Goal: Navigation & Orientation: Find specific page/section

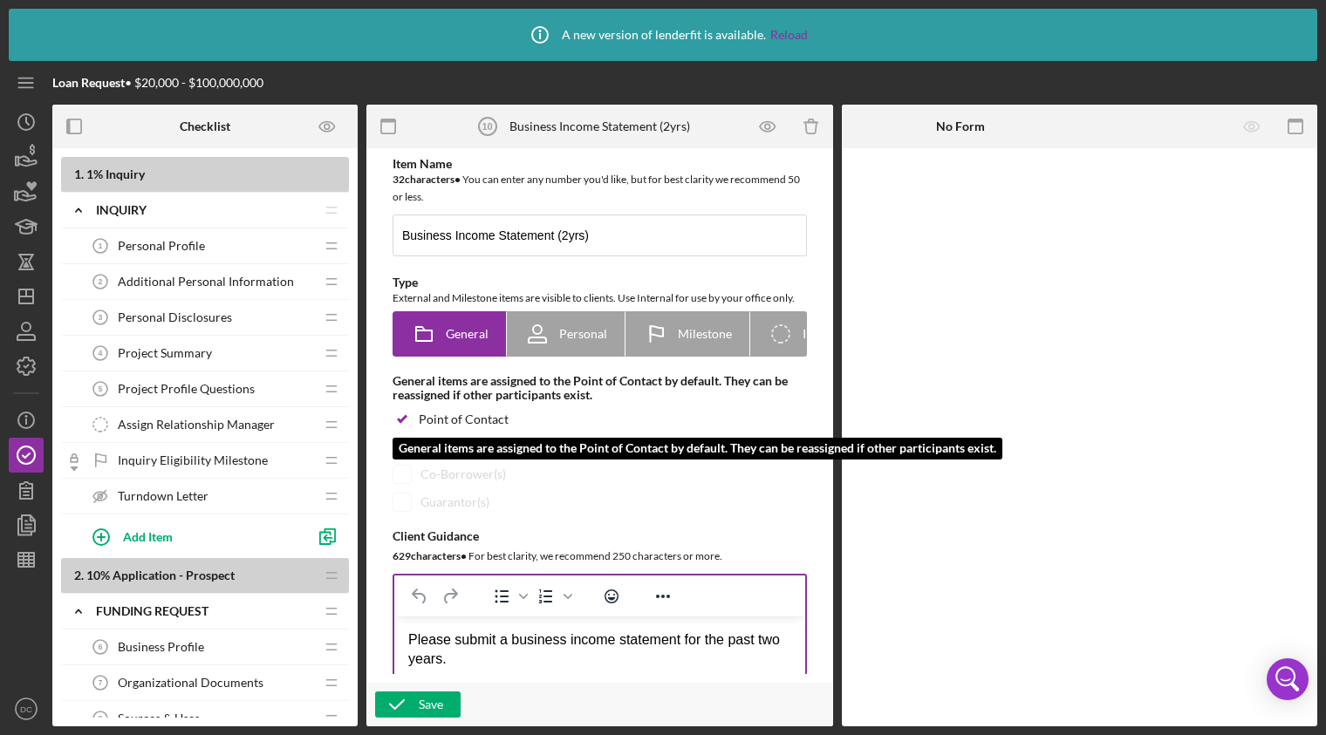
scroll to position [1570, 0]
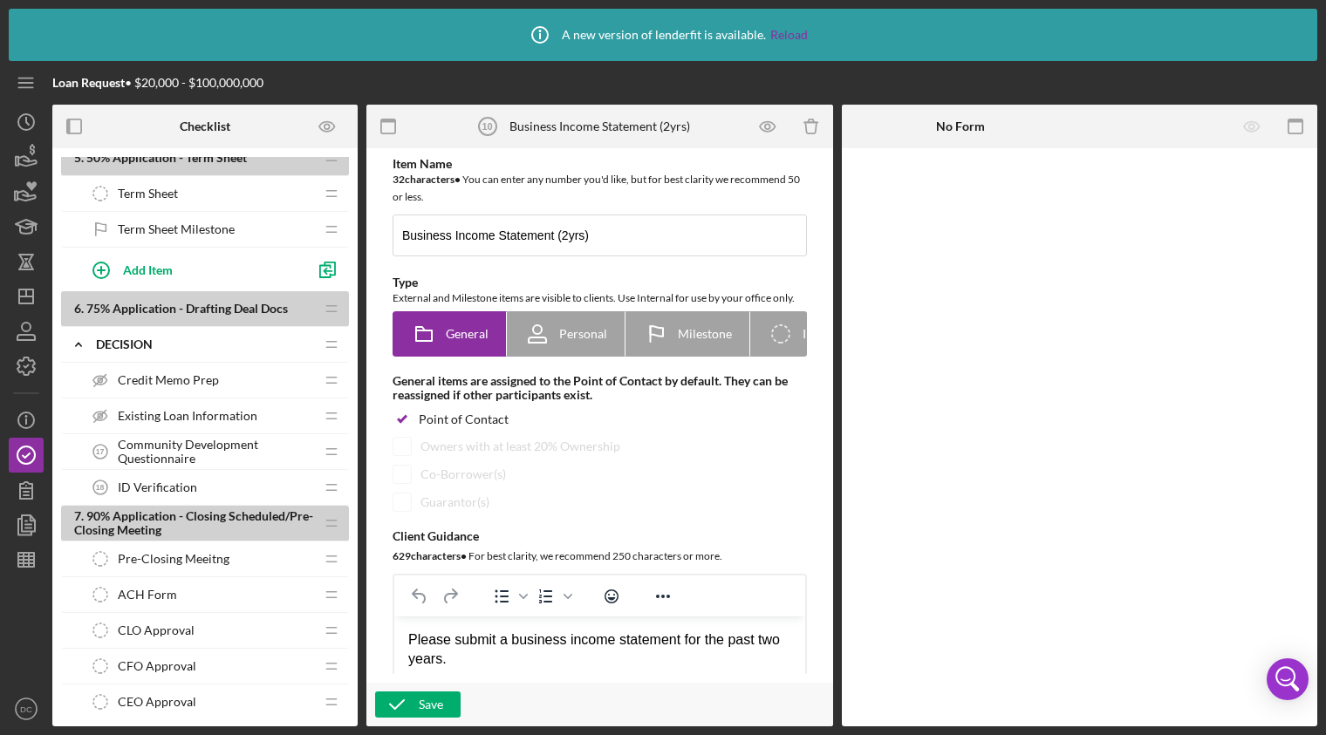
click at [10, 644] on div at bounding box center [26, 634] width 35 height 114
click at [29, 295] on icon "Icon/Dashboard" at bounding box center [26, 297] width 44 height 44
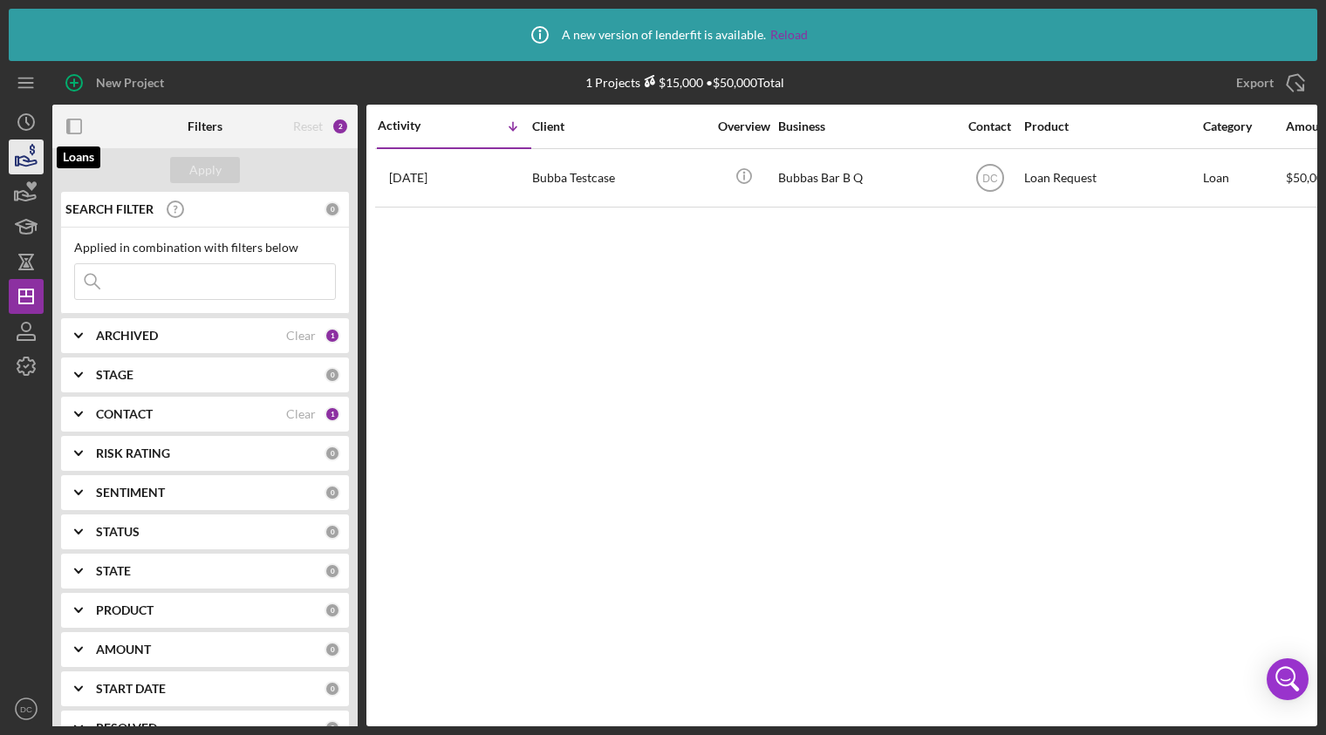
click at [16, 172] on icon "button" at bounding box center [26, 157] width 44 height 44
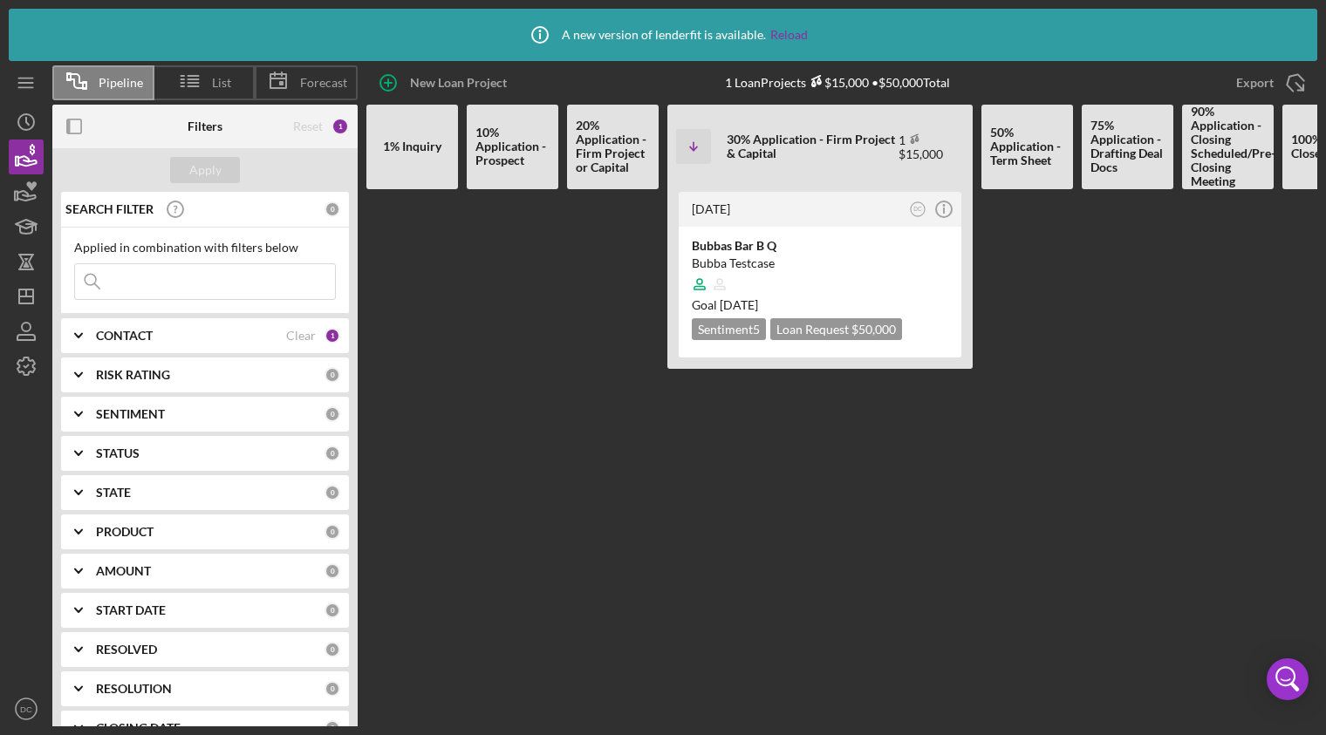
click at [524, 495] on Prospect at bounding box center [513, 457] width 92 height 537
click at [538, 473] on Prospect at bounding box center [513, 457] width 92 height 537
click at [17, 360] on icon "button" at bounding box center [26, 366] width 44 height 44
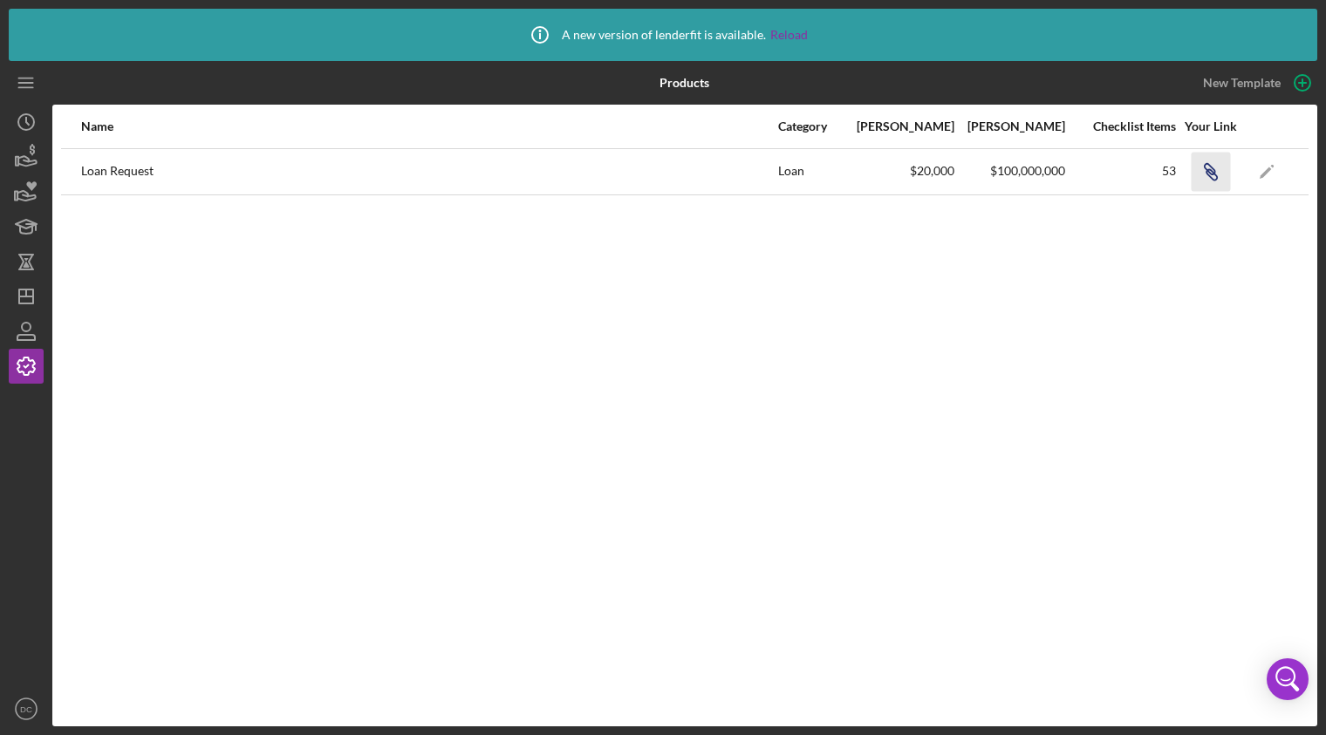
click at [1217, 174] on icon "Icon/Link" at bounding box center [1209, 171] width 39 height 39
